Goal: Task Accomplishment & Management: Use online tool/utility

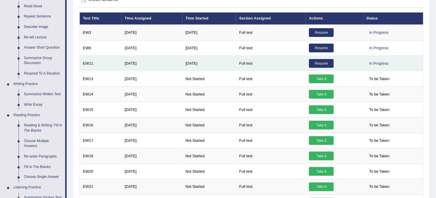
scroll to position [97, 0]
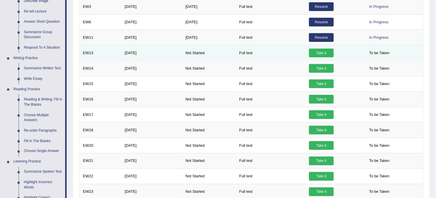
click at [323, 52] on link "Take it" at bounding box center [321, 53] width 25 height 9
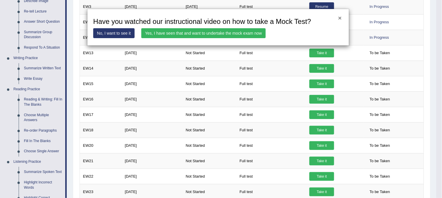
click at [340, 18] on button "×" at bounding box center [339, 18] width 3 height 6
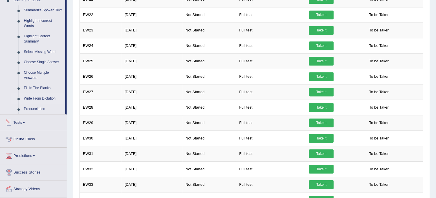
scroll to position [0, 0]
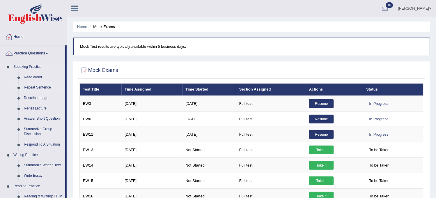
click at [38, 88] on link "Repeat Sentence" at bounding box center [43, 87] width 44 height 10
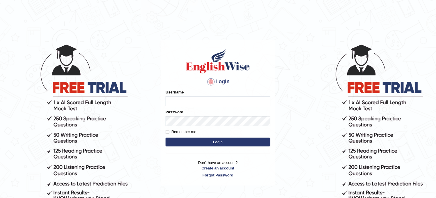
type input "obehi00"
click at [202, 141] on button "Login" at bounding box center [218, 142] width 105 height 9
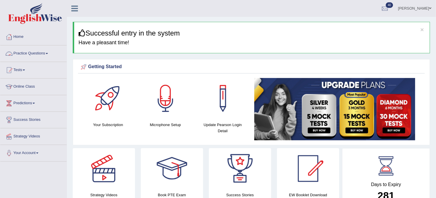
click at [51, 56] on link "Practice Questions" at bounding box center [33, 52] width 66 height 15
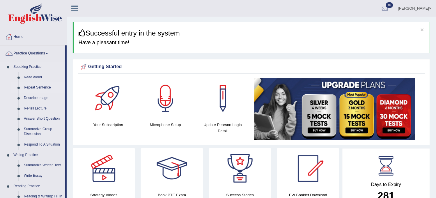
click at [39, 85] on link "Repeat Sentence" at bounding box center [43, 87] width 44 height 10
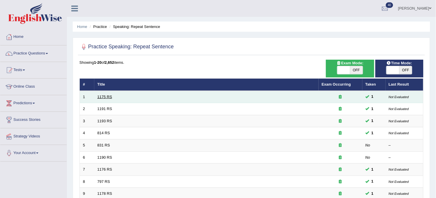
click at [108, 95] on link "1175 RS" at bounding box center [105, 97] width 15 height 4
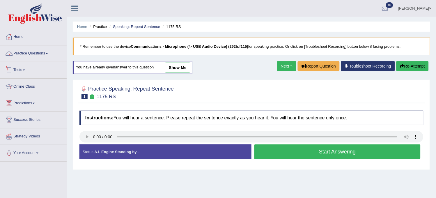
click at [53, 58] on link "Practice Questions" at bounding box center [33, 52] width 66 height 15
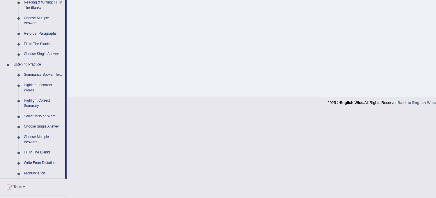
scroll to position [275, 0]
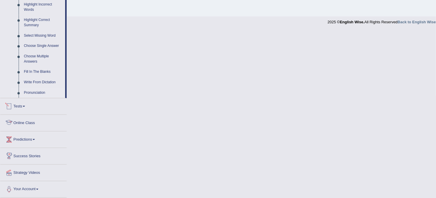
click at [37, 97] on link "Pronunciation" at bounding box center [43, 93] width 44 height 10
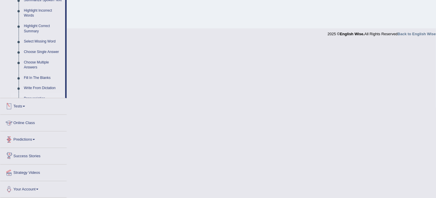
scroll to position [197, 0]
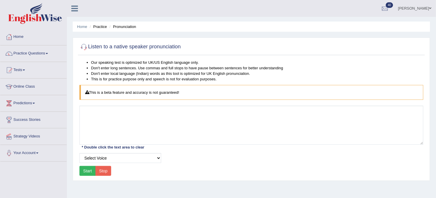
click at [26, 62] on link "Tests" at bounding box center [33, 69] width 66 height 15
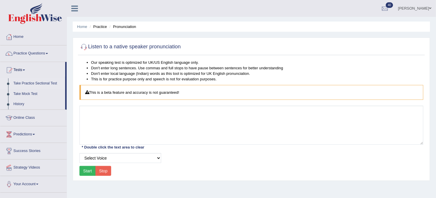
click at [27, 81] on link "Take Practice Sectional Test" at bounding box center [38, 83] width 54 height 10
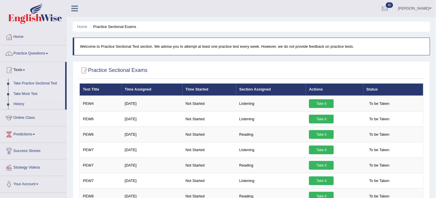
click at [26, 91] on link "Take Mock Test" at bounding box center [38, 94] width 54 height 10
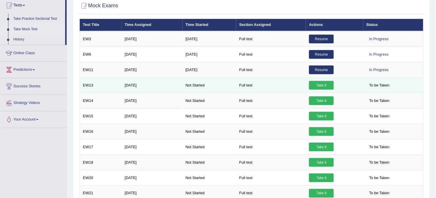
click at [318, 81] on link "Take it" at bounding box center [321, 85] width 25 height 9
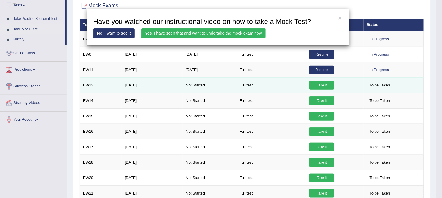
click at [318, 80] on div "× Have you watched our instructional video on how to take a Mock Test? No, I wa…" at bounding box center [221, 99] width 442 height 198
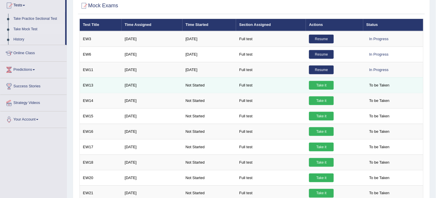
click at [318, 85] on link "Take it" at bounding box center [321, 85] width 25 height 9
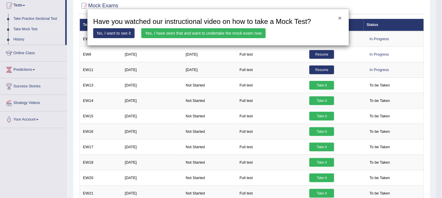
click at [340, 16] on button "×" at bounding box center [339, 18] width 3 height 6
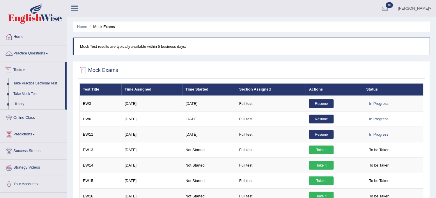
click at [42, 54] on link "Practice Questions" at bounding box center [33, 52] width 66 height 15
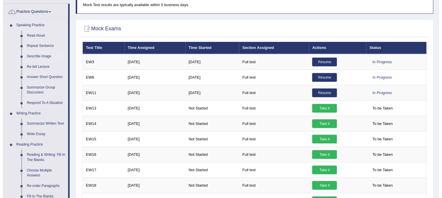
scroll to position [32, 0]
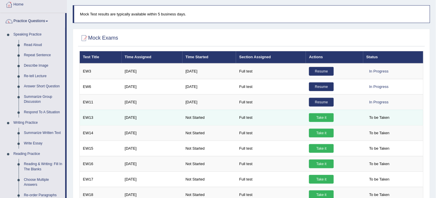
click at [325, 117] on link "Take it" at bounding box center [321, 117] width 25 height 9
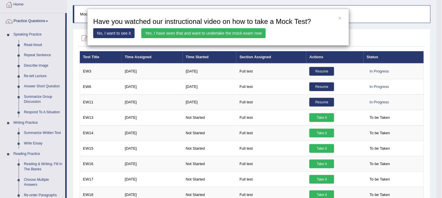
click at [233, 30] on link "Yes, I have seen that and want to undertake the mock exam now" at bounding box center [203, 33] width 124 height 10
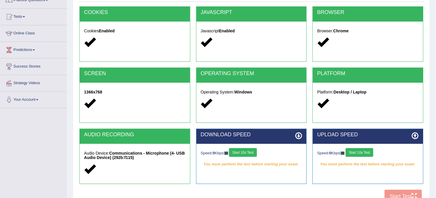
scroll to position [65, 0]
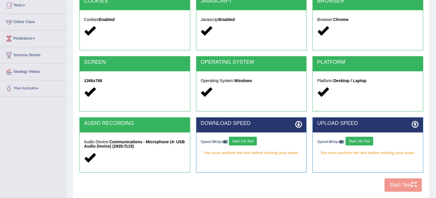
click at [246, 141] on button "Start 10s Test" at bounding box center [243, 141] width 28 height 9
click at [370, 140] on button "Start 10s Test" at bounding box center [360, 141] width 28 height 9
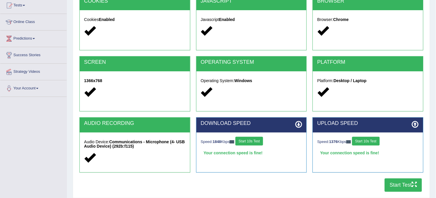
click at [405, 187] on button "Start Test" at bounding box center [403, 184] width 37 height 13
